Goal: Information Seeking & Learning: Learn about a topic

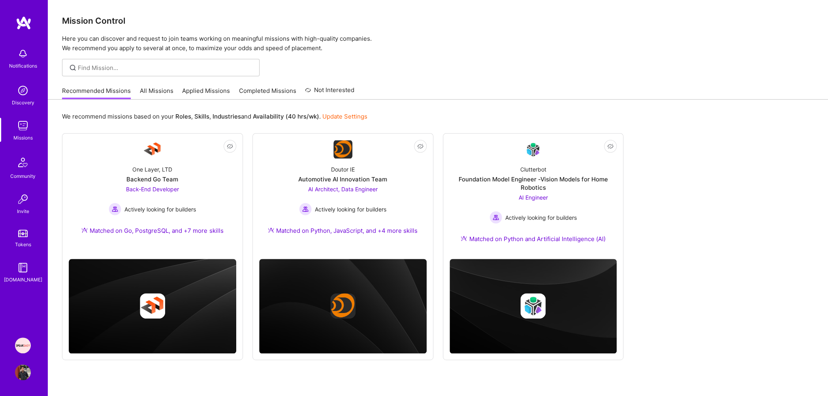
click at [21, 346] on img at bounding box center [23, 345] width 16 height 16
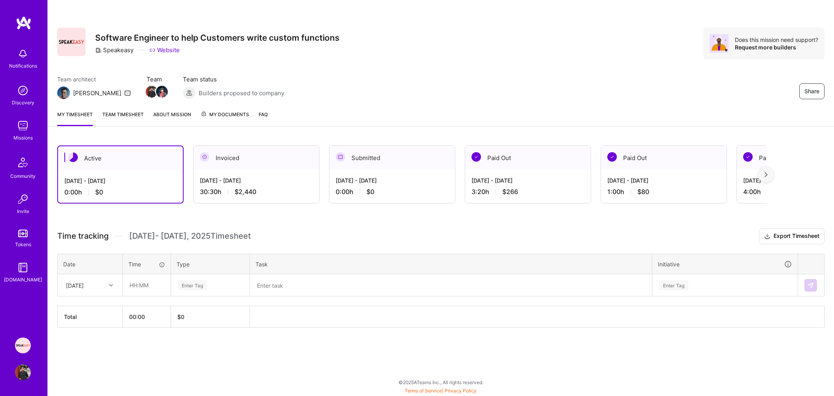
click at [280, 181] on div "[DATE] - [DATE]" at bounding box center [256, 180] width 113 height 8
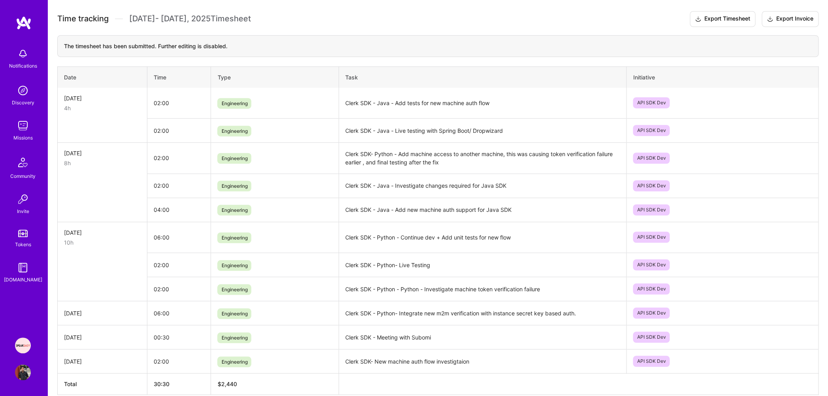
scroll to position [258, 0]
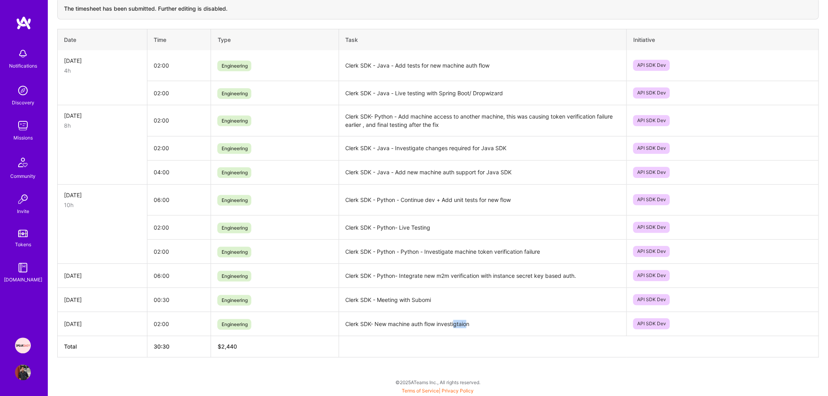
drag, startPoint x: 469, startPoint y: 323, endPoint x: 454, endPoint y: 324, distance: 14.7
click at [454, 324] on td "Clerk SDK- New machine auth flow investigtaion" at bounding box center [483, 324] width 288 height 24
click at [477, 324] on td "Clerk SDK- New machine auth flow investigtaion" at bounding box center [483, 324] width 288 height 24
drag, startPoint x: 478, startPoint y: 324, endPoint x: 345, endPoint y: 324, distance: 132.4
click at [345, 324] on td "Clerk SDK- New machine auth flow investigtaion" at bounding box center [483, 324] width 288 height 24
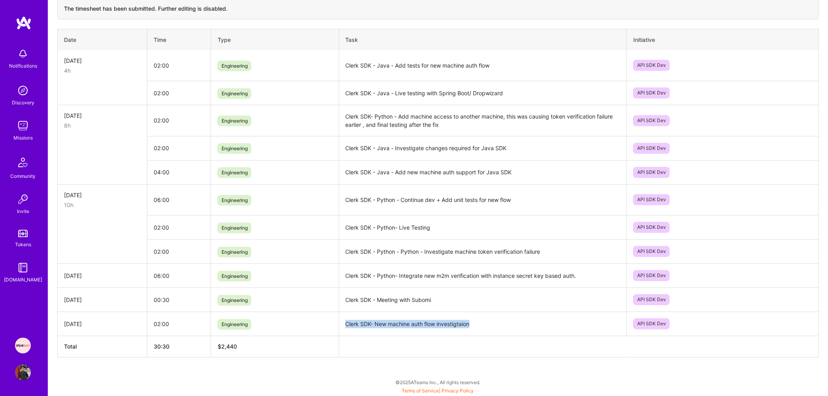
copy td "Clerk SDK- New machine auth flow investigtaion"
drag, startPoint x: 345, startPoint y: 299, endPoint x: 433, endPoint y: 301, distance: 88.5
click at [433, 301] on td "Clerk SDK - Meeting with Subomi" at bounding box center [483, 300] width 288 height 24
copy td "Clerk SDK - Meeting with Subomi"
drag, startPoint x: 346, startPoint y: 276, endPoint x: 606, endPoint y: 277, distance: 260.0
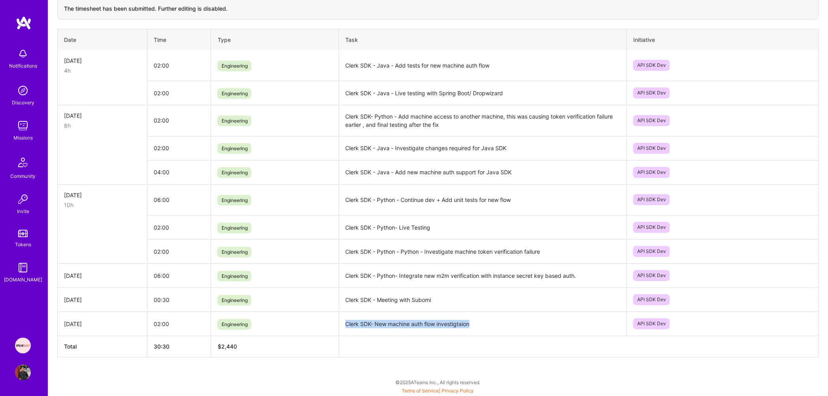
click at [606, 277] on td "Clerk SDK - Python- Integrate new m2m verification with instance secret key bas…" at bounding box center [483, 276] width 288 height 24
copy td "Clerk SDK - Python- Integrate new m2m verification with instance secret key bas…"
drag, startPoint x: 548, startPoint y: 253, endPoint x: 338, endPoint y: 250, distance: 210.2
click at [338, 250] on tr "02:00 Engineering Clerk SDK - Python - Python - Investigate machine token verif…" at bounding box center [438, 251] width 761 height 24
copy tr "Clerk SDK - Python - Python - Investigate machine token verification failure"
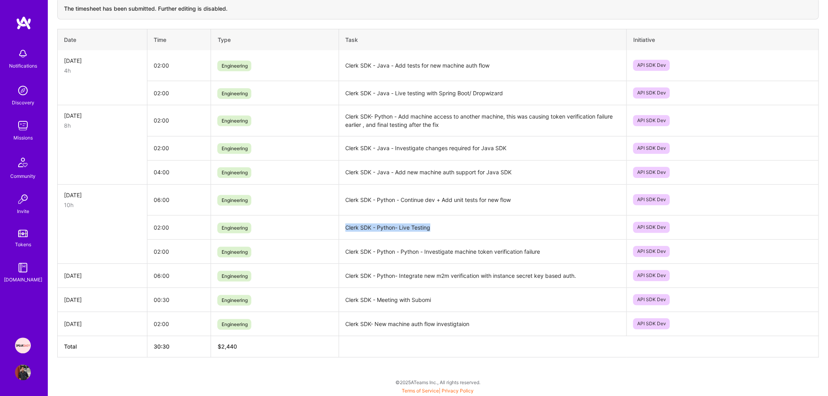
drag, startPoint x: 436, startPoint y: 230, endPoint x: 345, endPoint y: 227, distance: 91.3
click at [345, 227] on td "Clerk SDK - Python- Live Testing" at bounding box center [483, 227] width 288 height 24
copy td "Clerk SDK - Python- Live Testing"
drag, startPoint x: 516, startPoint y: 198, endPoint x: 345, endPoint y: 201, distance: 171.5
click at [345, 201] on td "Clerk SDK - Python - Continue dev + Add unit tests for new flow" at bounding box center [483, 199] width 288 height 31
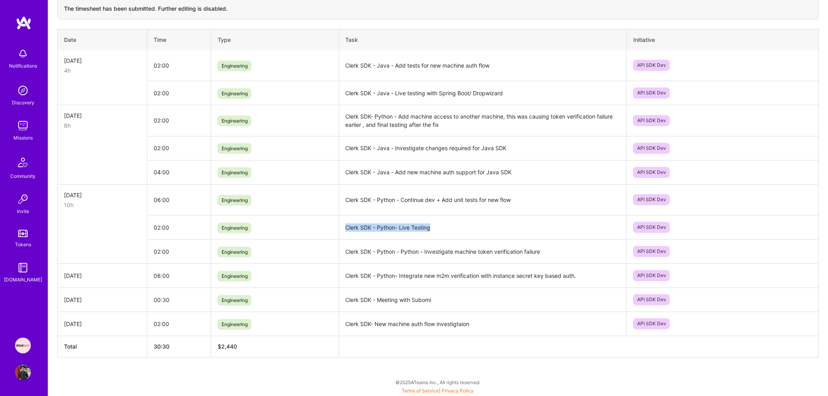
copy td "Clerk SDK - Python - Continue dev + Add unit tests for new flow"
click at [439, 172] on td "Clerk SDK - Java - Add new machine auth support for Java SDK" at bounding box center [483, 172] width 288 height 24
drag, startPoint x: 514, startPoint y: 173, endPoint x: 380, endPoint y: 172, distance: 134.7
click at [380, 172] on td "Clerk SDK - Java - Add new machine auth support for Java SDK" at bounding box center [483, 172] width 288 height 24
click at [339, 116] on td "Clerk SDK- Python - Add machine access to another machine, this was causing tok…" at bounding box center [483, 120] width 288 height 31
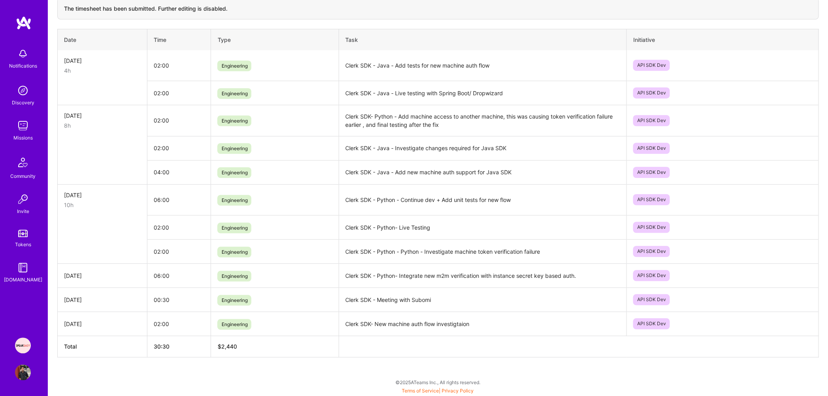
drag, startPoint x: 346, startPoint y: 119, endPoint x: 447, endPoint y: 125, distance: 101.8
click at [447, 125] on td "Clerk SDK- Python - Add machine access to another machine, this was causing tok…" at bounding box center [483, 120] width 288 height 31
copy td "Clerk SDK- Python - Add machine access to another machine, this was causing tok…"
drag, startPoint x: 344, startPoint y: 150, endPoint x: 512, endPoint y: 150, distance: 167.5
click at [512, 150] on td "Clerk SDK - Java - Investigate changes required for Java SDK" at bounding box center [483, 148] width 288 height 24
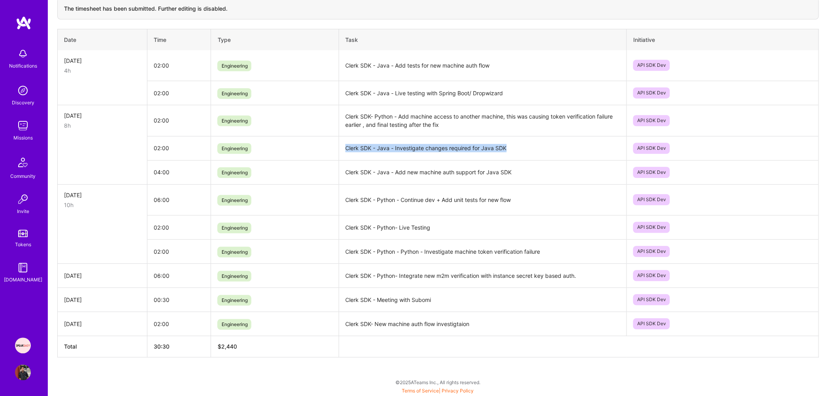
copy td "Clerk SDK - Java - Investigate changes required for Java SDK"
drag, startPoint x: 345, startPoint y: 116, endPoint x: 444, endPoint y: 128, distance: 99.8
click at [444, 128] on td "Clerk SDK- Python - Add machine access to another machine, this was causing tok…" at bounding box center [483, 120] width 288 height 31
click at [423, 147] on td "Clerk SDK - Java - Investigate changes required for Java SDK" at bounding box center [483, 148] width 288 height 24
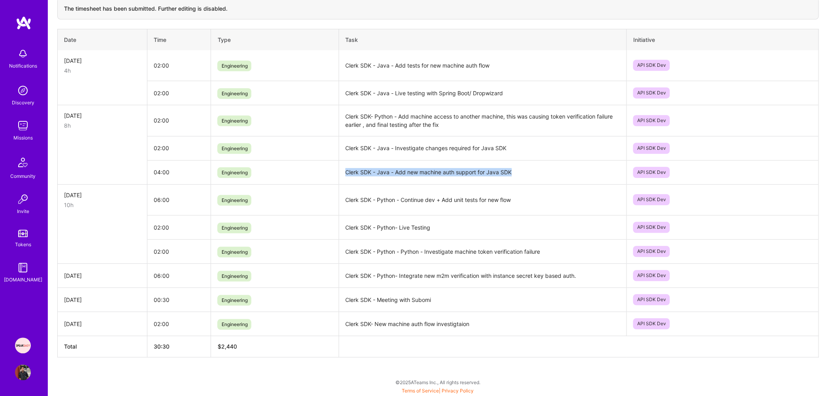
drag, startPoint x: 346, startPoint y: 175, endPoint x: 533, endPoint y: 177, distance: 186.9
click at [533, 177] on td "Clerk SDK - Java - Add new machine auth support for Java SDK" at bounding box center [483, 172] width 288 height 24
copy td "Clerk SDK - Java - Add new machine auth support for Java SDK"
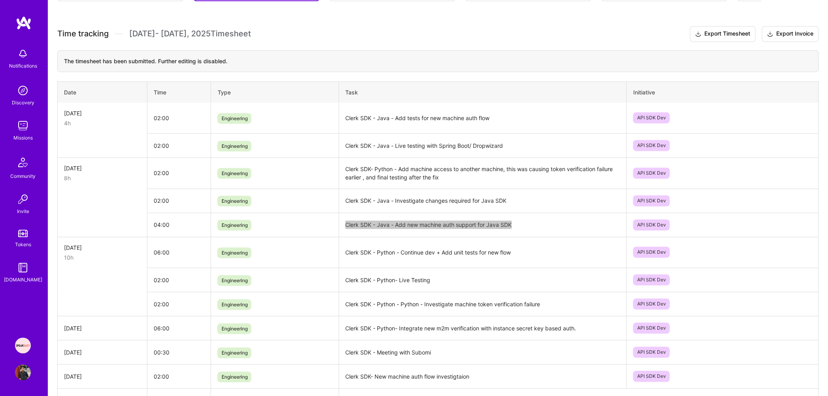
scroll to position [197, 0]
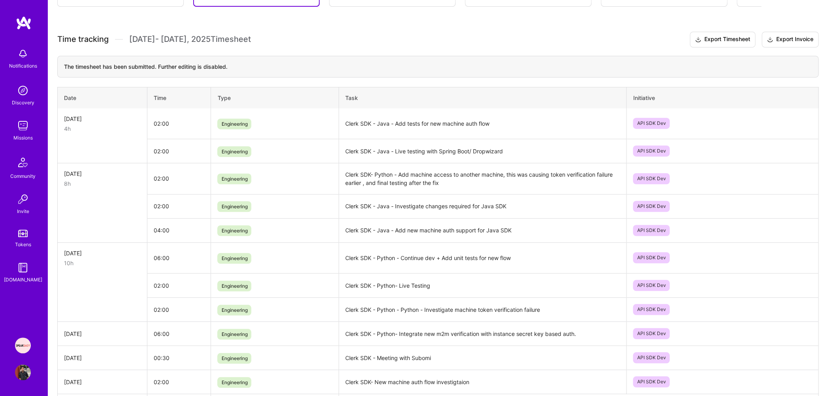
click at [499, 157] on td "Clerk SDK - Java - Live testing with Spring Boot/ Dropwizard" at bounding box center [483, 151] width 288 height 24
drag, startPoint x: 508, startPoint y: 157, endPoint x: 345, endPoint y: 153, distance: 163.6
click at [345, 153] on td "Clerk SDK - Java - Live testing with Spring Boot/ Dropwizard" at bounding box center [483, 151] width 288 height 24
copy td "Clerk SDK - Java - Live testing with Spring Boot/ Dropwizard"
drag, startPoint x: 494, startPoint y: 130, endPoint x: 345, endPoint y: 127, distance: 149.8
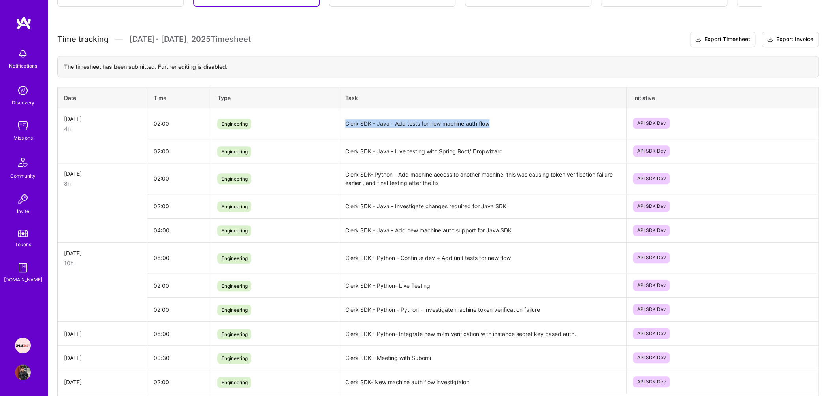
click at [345, 127] on td "Clerk SDK - Java - Add tests for new machine auth flow" at bounding box center [483, 123] width 288 height 31
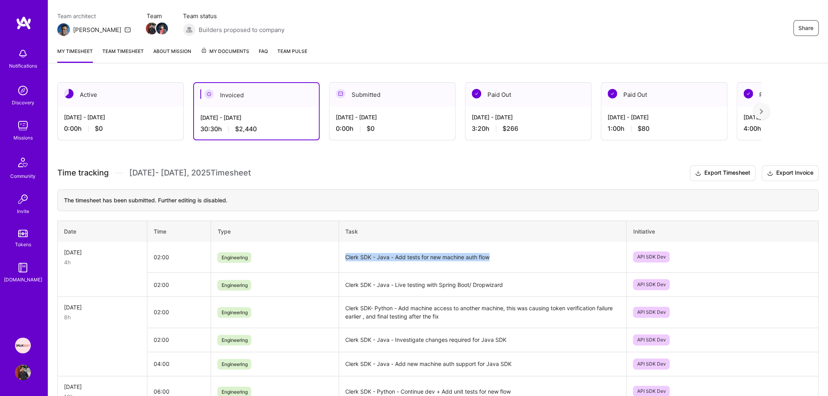
scroll to position [13, 0]
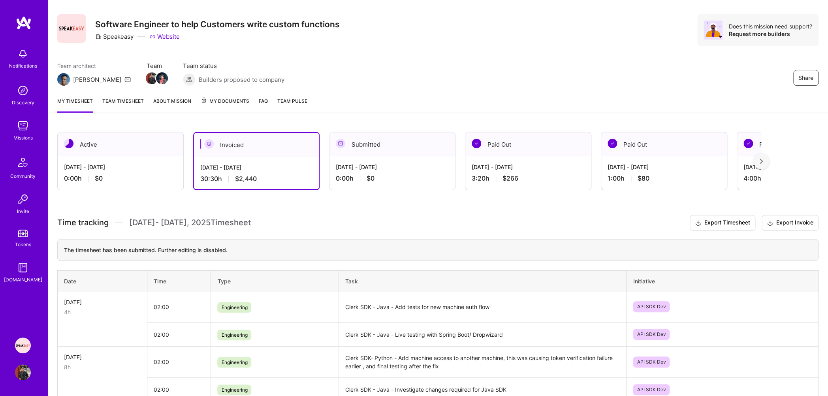
click at [144, 100] on div "My timesheet Team timesheet About Mission My Documents FAQ Team Pulse" at bounding box center [438, 101] width 780 height 23
click at [132, 101] on link "Team timesheet" at bounding box center [122, 105] width 41 height 16
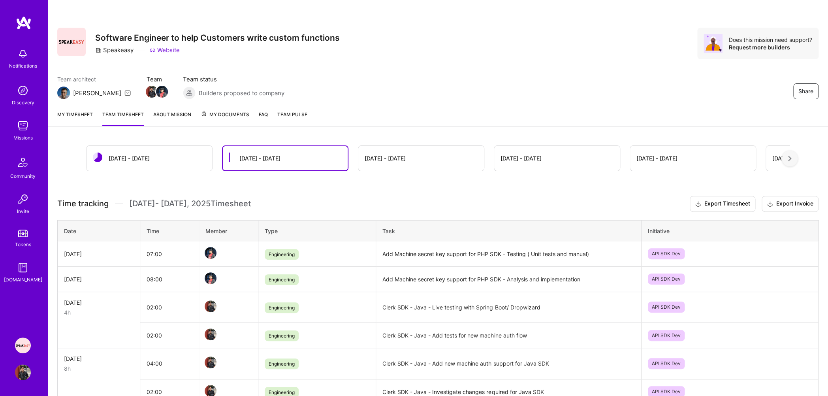
click at [86, 111] on link "My timesheet" at bounding box center [75, 118] width 36 height 16
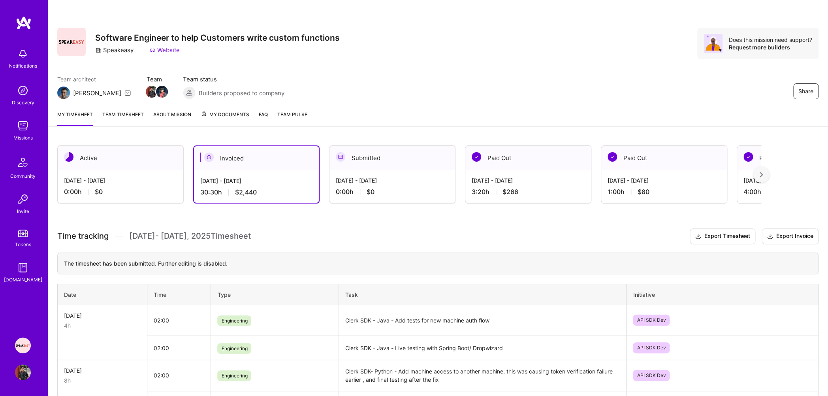
click at [177, 114] on link "About Mission" at bounding box center [172, 118] width 38 height 16
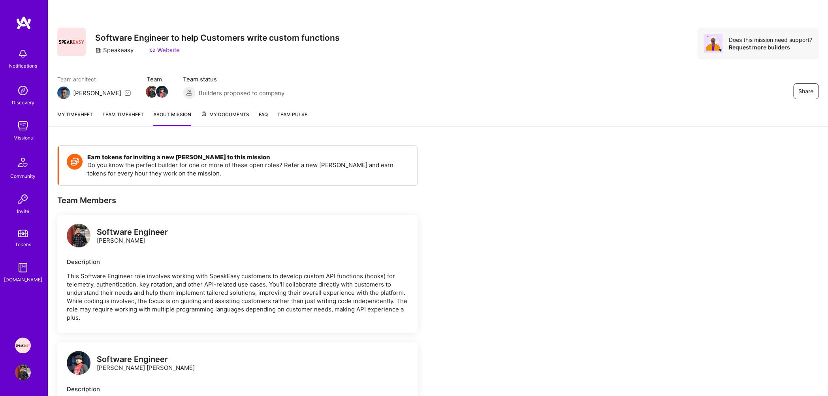
click at [13, 129] on link "Missions" at bounding box center [22, 130] width 49 height 24
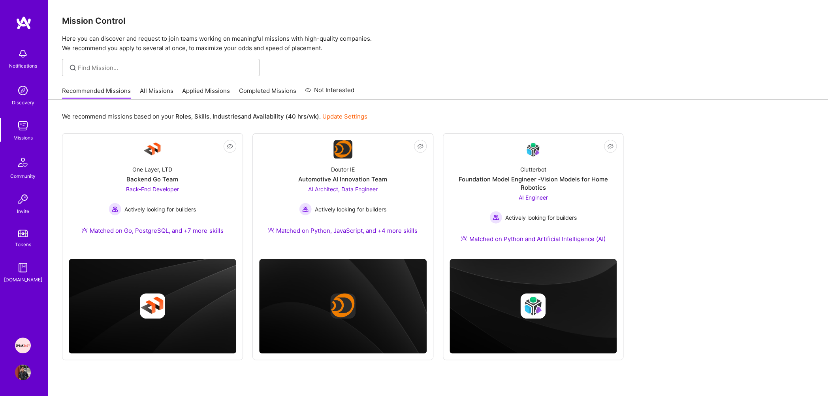
click at [197, 116] on b "Skills" at bounding box center [201, 117] width 15 height 8
click at [277, 118] on b "Availability (40 hrs/wk)" at bounding box center [286, 117] width 66 height 8
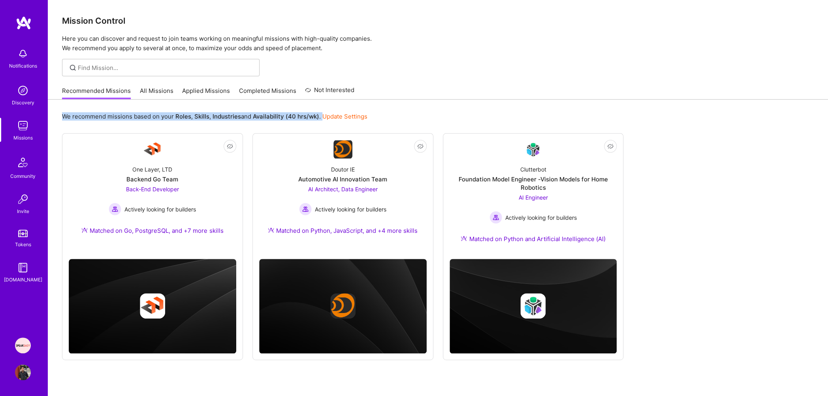
click at [277, 118] on b "Availability (40 hrs/wk)" at bounding box center [286, 117] width 66 height 8
click at [279, 116] on b "Availability (40 hrs/wk)" at bounding box center [286, 117] width 66 height 8
click at [301, 47] on p "Here you can discover and request to join teams working on meaningful missions …" at bounding box center [438, 43] width 752 height 19
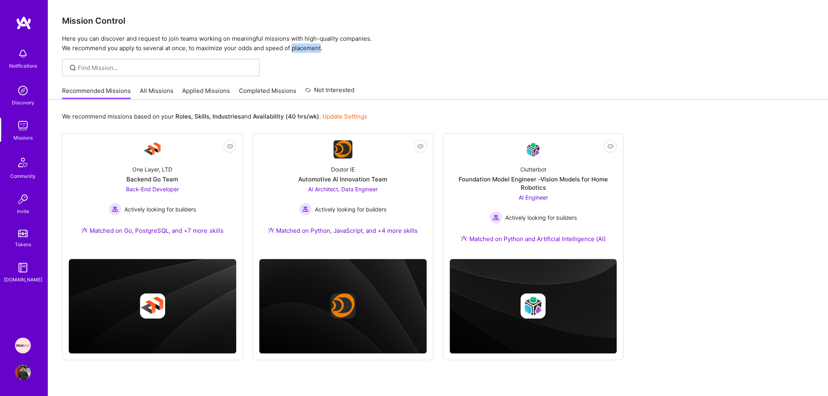
click at [301, 47] on p "Here you can discover and request to join teams working on meaningful missions …" at bounding box center [438, 43] width 752 height 19
click at [380, 38] on p "Here you can discover and request to join teams working on meaningful missions …" at bounding box center [438, 43] width 752 height 19
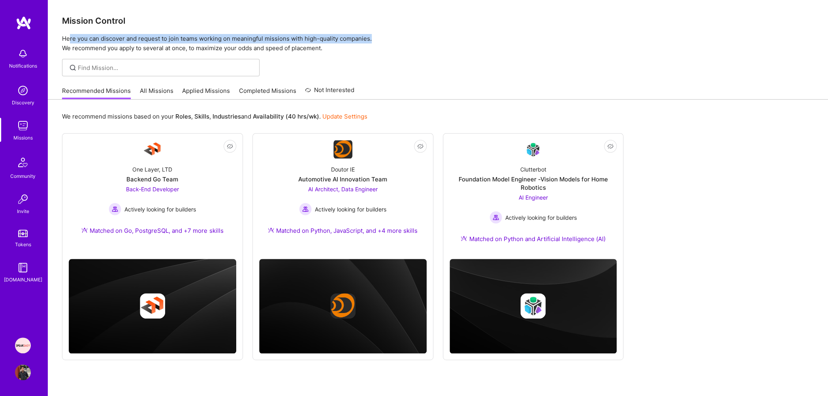
drag, startPoint x: 338, startPoint y: 40, endPoint x: 69, endPoint y: 38, distance: 269.4
click at [69, 38] on p "Here you can discover and request to join teams working on meaningful missions …" at bounding box center [438, 43] width 752 height 19
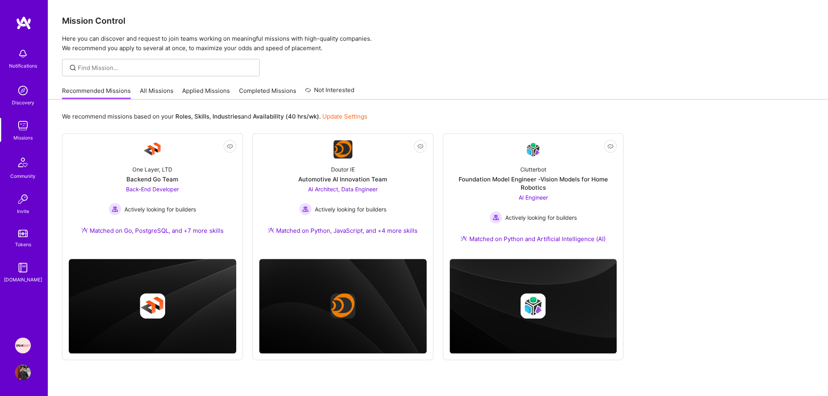
click at [64, 28] on div "Mission Control Here you can discover and request to join teams working on mean…" at bounding box center [438, 26] width 780 height 53
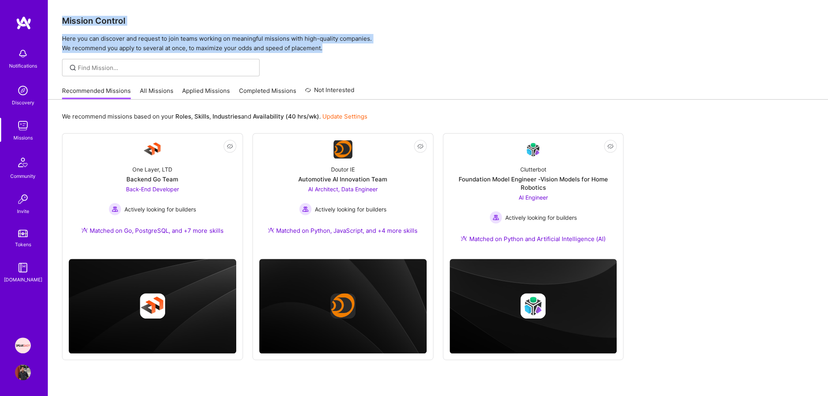
drag, startPoint x: 64, startPoint y: 21, endPoint x: 328, endPoint y: 50, distance: 264.8
click at [328, 50] on div "Mission Control Here you can discover and request to join teams working on mean…" at bounding box center [438, 26] width 780 height 53
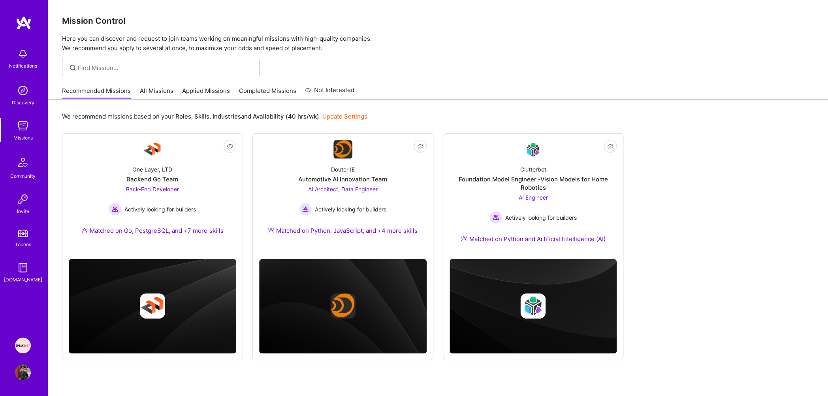
click at [514, 87] on div "Recommended Missions All Missions Applied Missions Completed Missions Not Inter…" at bounding box center [438, 90] width 752 height 17
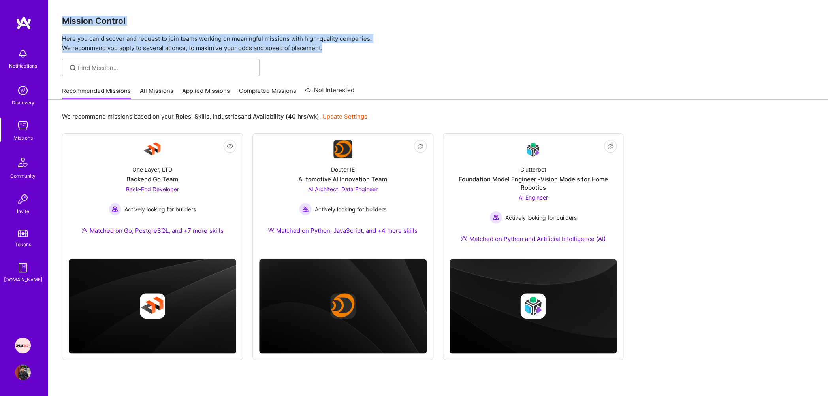
drag, startPoint x: 322, startPoint y: 42, endPoint x: 62, endPoint y: 19, distance: 260.2
click at [62, 19] on div "Mission Control Here you can discover and request to join teams working on mean…" at bounding box center [438, 26] width 780 height 53
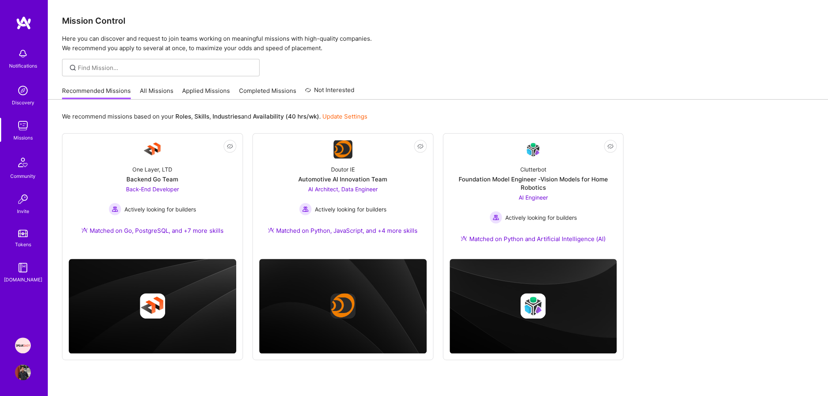
click at [65, 20] on h3 "Mission Control" at bounding box center [438, 21] width 752 height 10
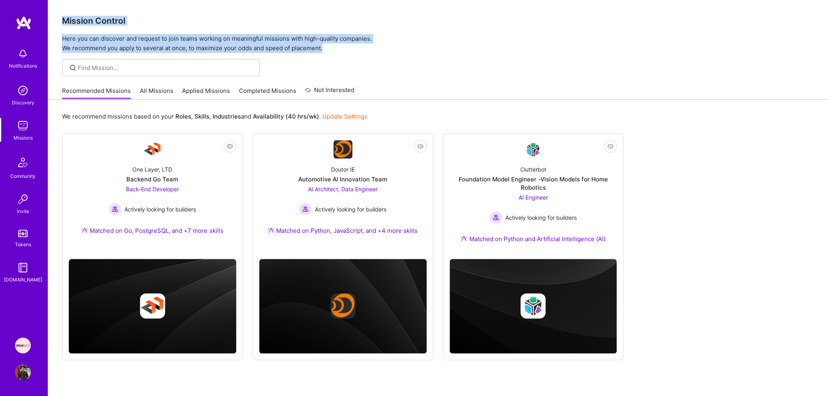
drag, startPoint x: 62, startPoint y: 20, endPoint x: 354, endPoint y: 47, distance: 293.2
click at [354, 47] on div "Mission Control Here you can discover and request to join teams working on mean…" at bounding box center [438, 26] width 780 height 53
click at [356, 51] on p "Here you can discover and request to join teams working on meaningful missions …" at bounding box center [438, 43] width 752 height 19
drag, startPoint x: 347, startPoint y: 50, endPoint x: 51, endPoint y: 21, distance: 296.9
click at [51, 21] on div "Mission Control Here you can discover and request to join teams working on mean…" at bounding box center [438, 26] width 780 height 53
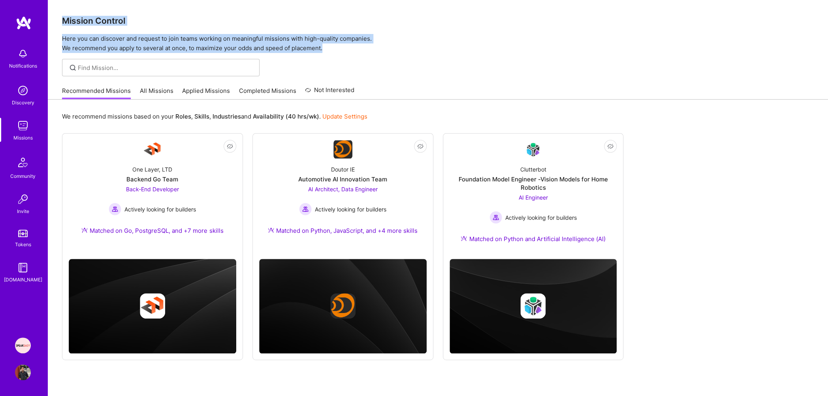
click at [85, 34] on p "Here you can discover and request to join teams working on meaningful missions …" at bounding box center [438, 43] width 752 height 19
drag, startPoint x: 62, startPoint y: 18, endPoint x: 336, endPoint y: 48, distance: 275.0
click at [336, 48] on div "Mission Control Here you can discover and request to join teams working on mean…" at bounding box center [438, 26] width 780 height 53
click at [336, 48] on p "Here you can discover and request to join teams working on meaningful missions …" at bounding box center [438, 43] width 752 height 19
drag, startPoint x: 336, startPoint y: 48, endPoint x: 82, endPoint y: 17, distance: 256.0
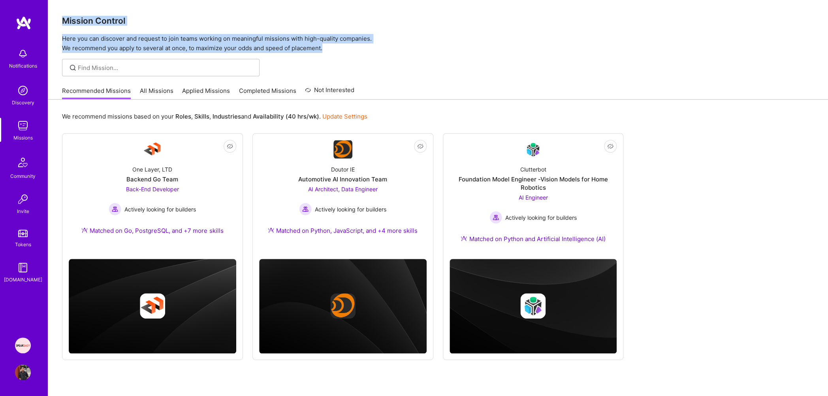
click at [82, 17] on div "Mission Control Here you can discover and request to join teams working on mean…" at bounding box center [438, 26] width 780 height 53
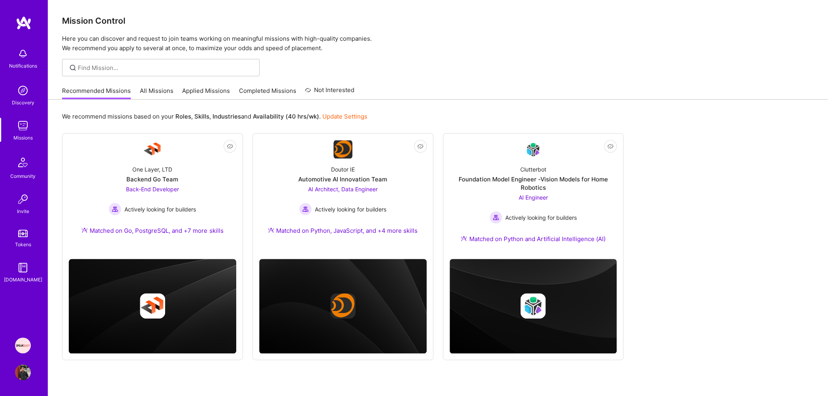
click at [60, 117] on div "We recommend missions based on your Roles , Skills , Industries and Availabilit…" at bounding box center [438, 258] width 780 height 317
click at [64, 118] on p "We recommend missions based on your Roles , Skills , Industries and Availabilit…" at bounding box center [214, 116] width 305 height 8
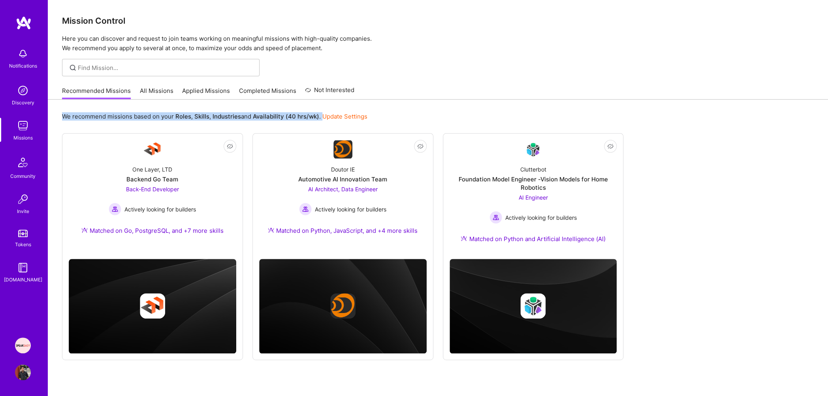
click at [105, 112] on p "We recommend missions based on your Roles , Skills , Industries and Availabilit…" at bounding box center [214, 116] width 305 height 8
click at [106, 114] on p "We recommend missions based on your Roles , Skills , Industries and Availabilit…" at bounding box center [214, 116] width 305 height 8
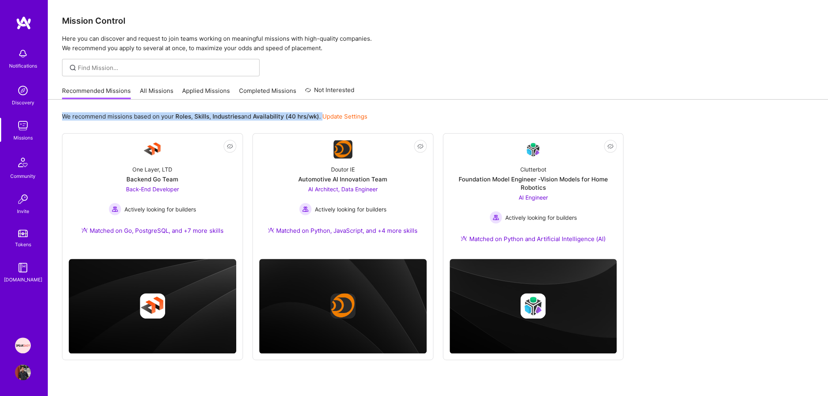
click at [106, 114] on p "We recommend missions based on your Roles , Skills , Industries and Availabilit…" at bounding box center [214, 116] width 305 height 8
click at [107, 117] on p "We recommend missions based on your Roles , Skills , Industries and Availabilit…" at bounding box center [214, 116] width 305 height 8
